Goal: Transaction & Acquisition: Purchase product/service

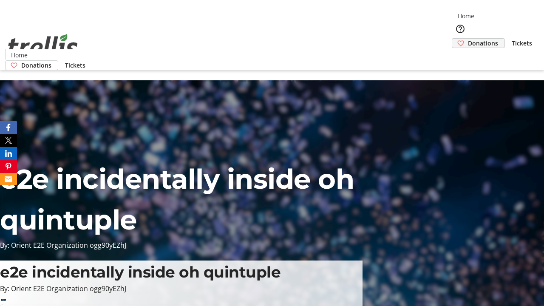
click at [468, 39] on span "Donations" at bounding box center [483, 43] width 30 height 9
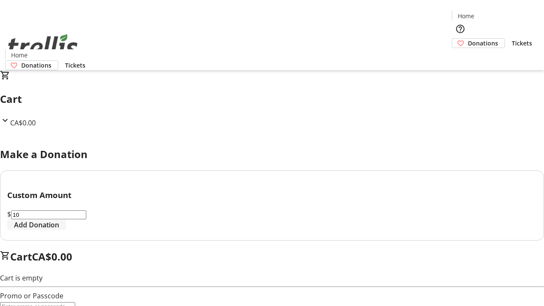
click at [59, 230] on span "Add Donation" at bounding box center [36, 225] width 45 height 10
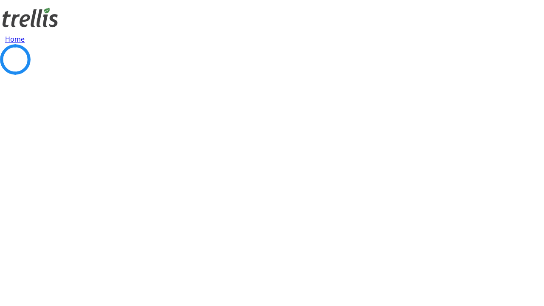
select select "CA"
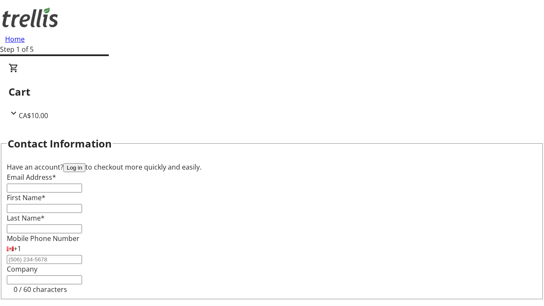
click at [85, 163] on button "Log in" at bounding box center [74, 167] width 22 height 9
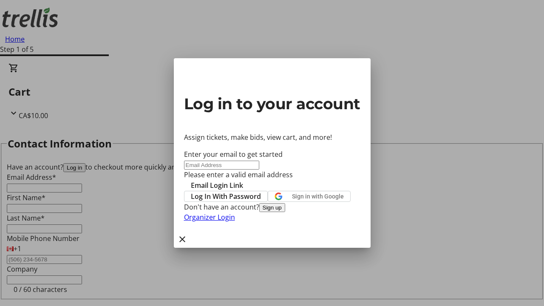
click at [285, 212] on button "Sign up" at bounding box center [272, 207] width 26 height 9
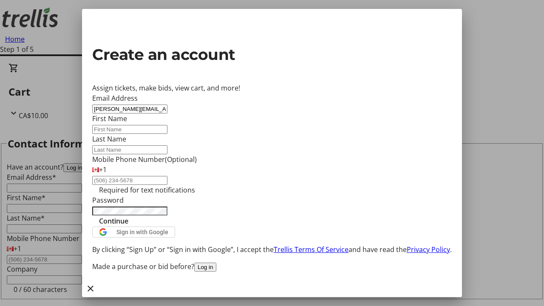
type input "[PERSON_NAME][EMAIL_ADDRESS][DOMAIN_NAME]"
type input "[PERSON_NAME]"
type input "Green"
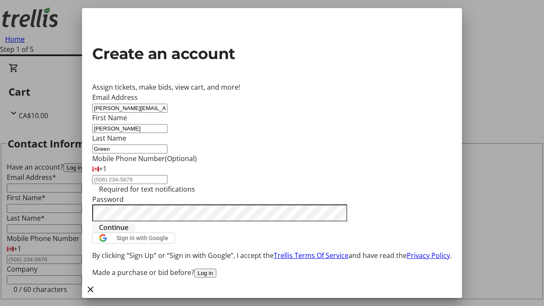
click at [128, 232] on span "Continue" at bounding box center [113, 227] width 29 height 10
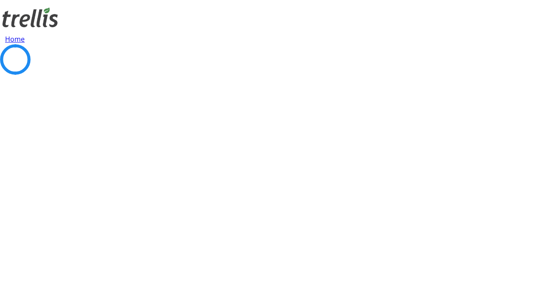
select select "CA"
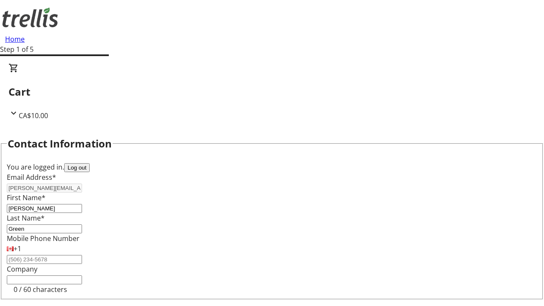
type input "[STREET_ADDRESS][PERSON_NAME]"
type input "Kelowna"
select select "BC"
type input "Kelowna"
type input "V1Y 0C2"
